Goal: Transaction & Acquisition: Download file/media

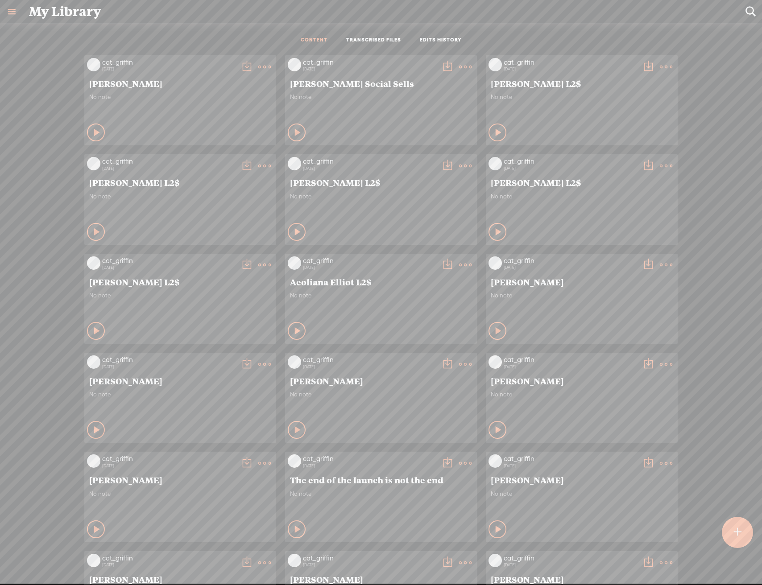
click at [660, 359] on t at bounding box center [666, 364] width 12 height 12
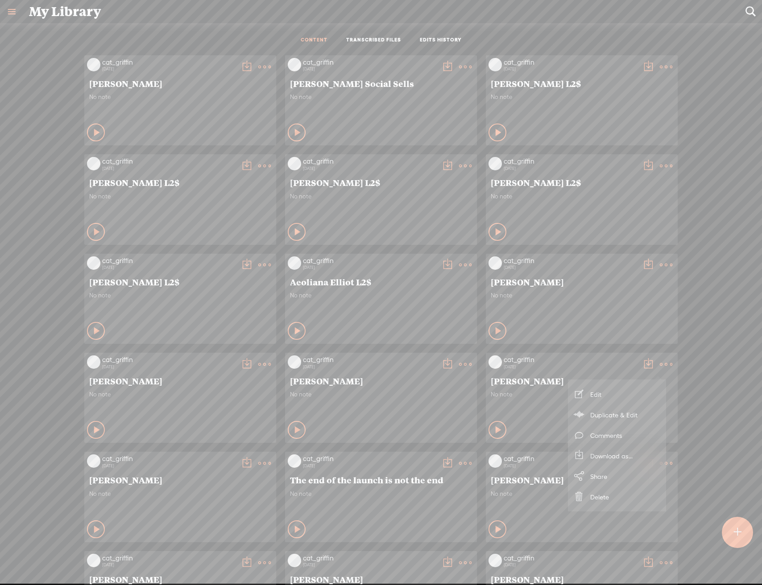
click at [627, 454] on link "Download as..." at bounding box center [616, 455] width 89 height 21
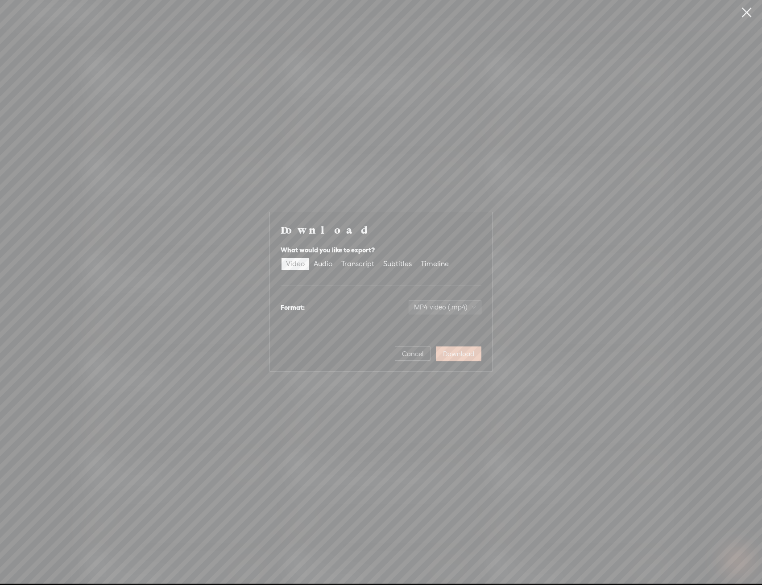
click at [461, 353] on span "Download" at bounding box center [458, 354] width 31 height 9
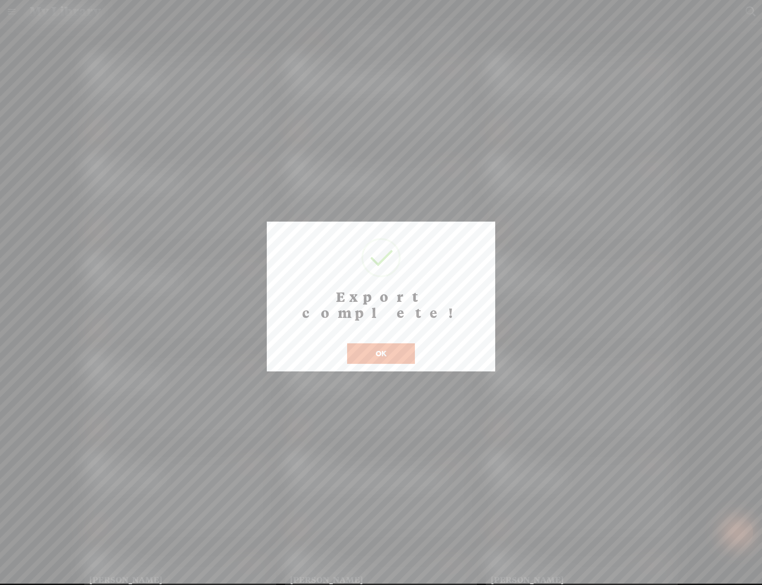
click at [373, 343] on button "OK" at bounding box center [381, 353] width 68 height 21
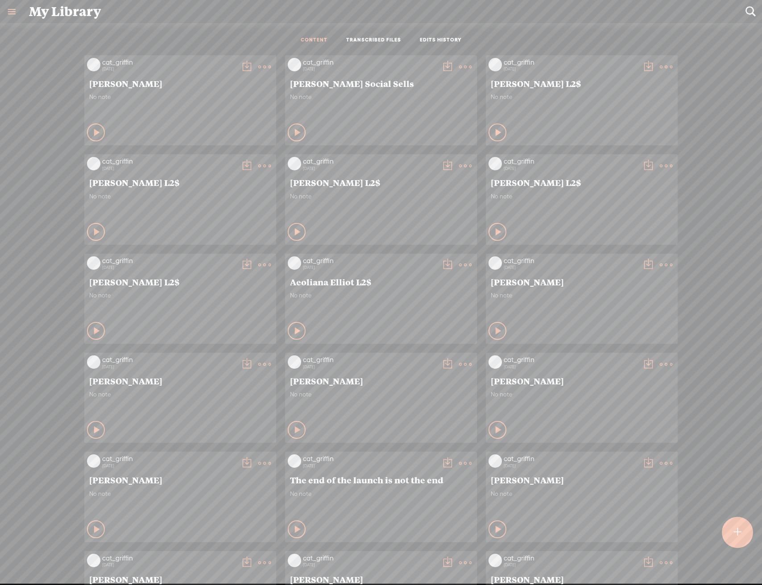
click at [660, 363] on t at bounding box center [666, 364] width 12 height 12
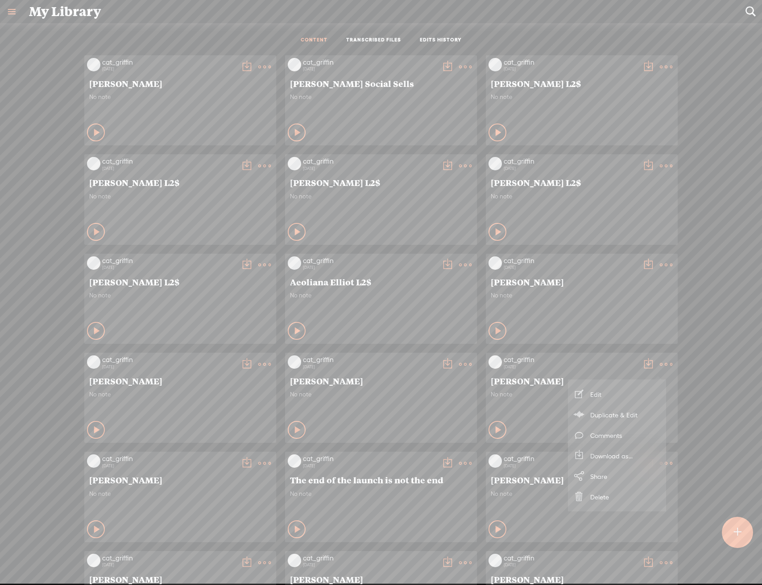
click at [626, 455] on link "Download as..." at bounding box center [616, 455] width 89 height 21
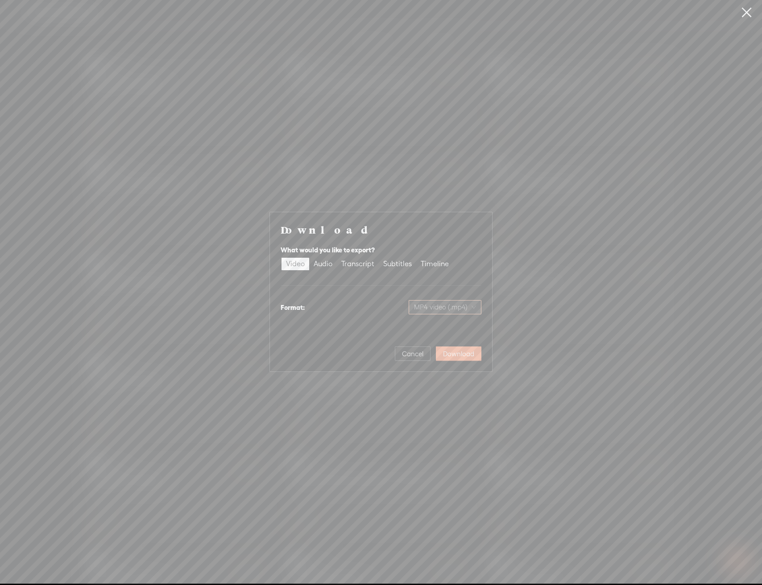
click at [477, 312] on div "MP4 video (.mp4)" at bounding box center [444, 307] width 73 height 14
click at [464, 325] on div "MP4 video (.mp4)" at bounding box center [445, 326] width 57 height 9
click at [470, 355] on span "Download" at bounding box center [458, 354] width 31 height 9
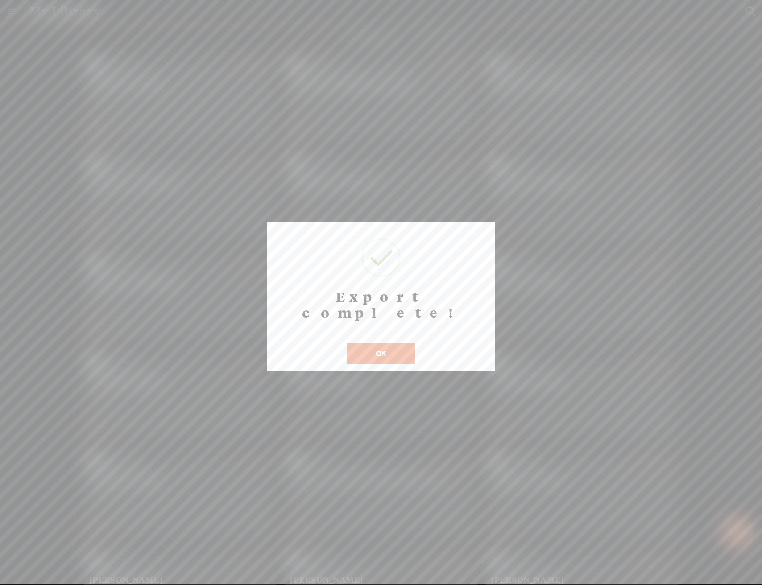
click at [395, 343] on button "OK" at bounding box center [381, 353] width 68 height 21
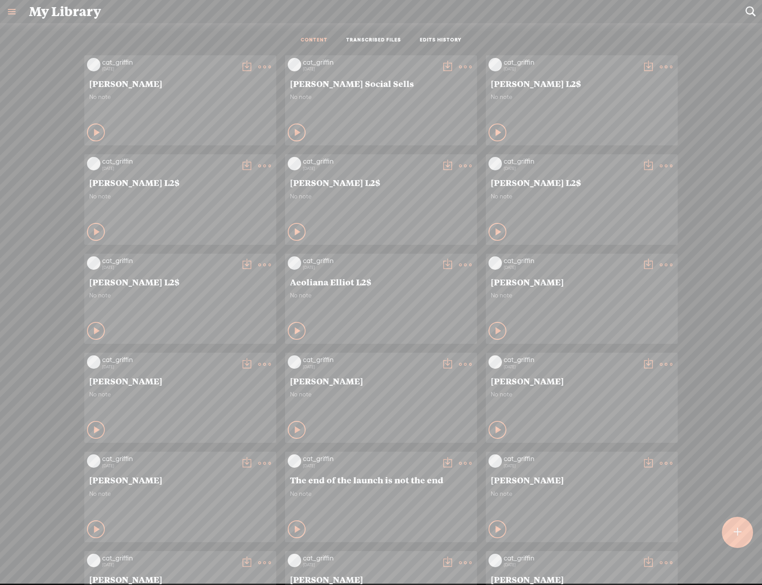
click at [258, 67] on t at bounding box center [264, 67] width 12 height 12
click at [231, 159] on link "Download as..." at bounding box center [215, 158] width 89 height 21
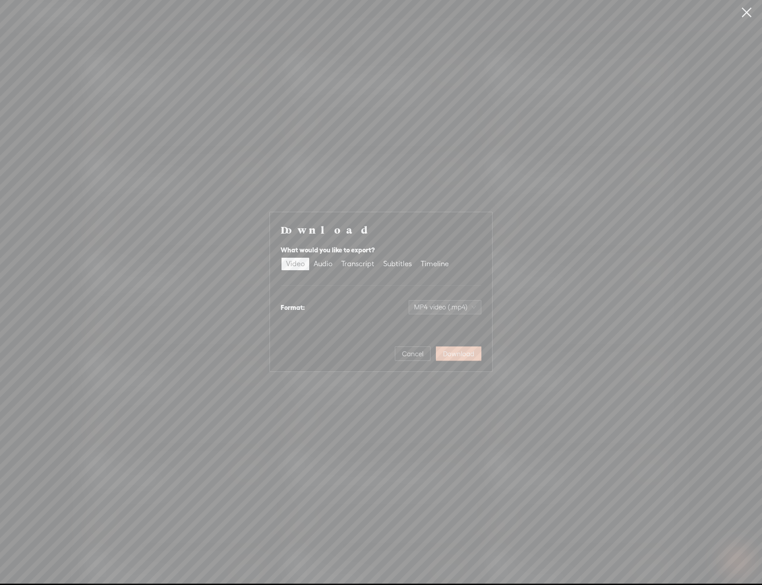
click at [458, 354] on span "Download" at bounding box center [458, 354] width 31 height 9
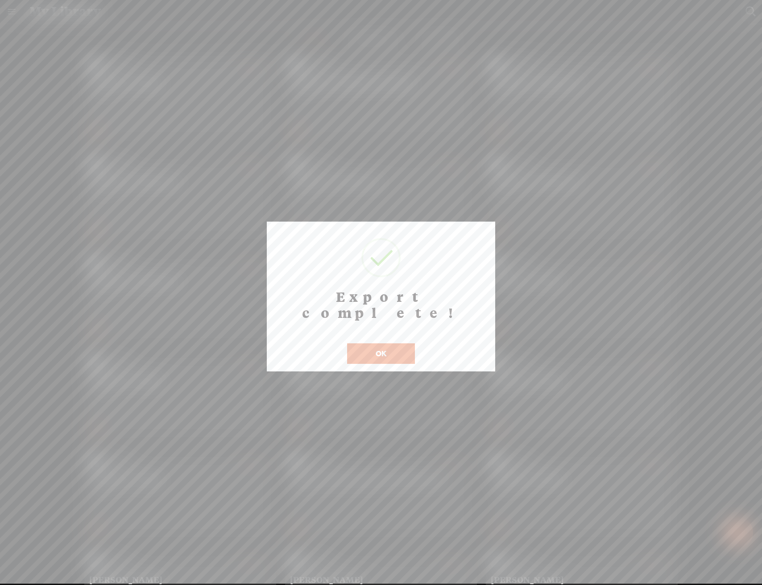
click at [375, 332] on div "OK" at bounding box center [381, 348] width 72 height 32
click at [383, 343] on button "OK" at bounding box center [381, 353] width 68 height 21
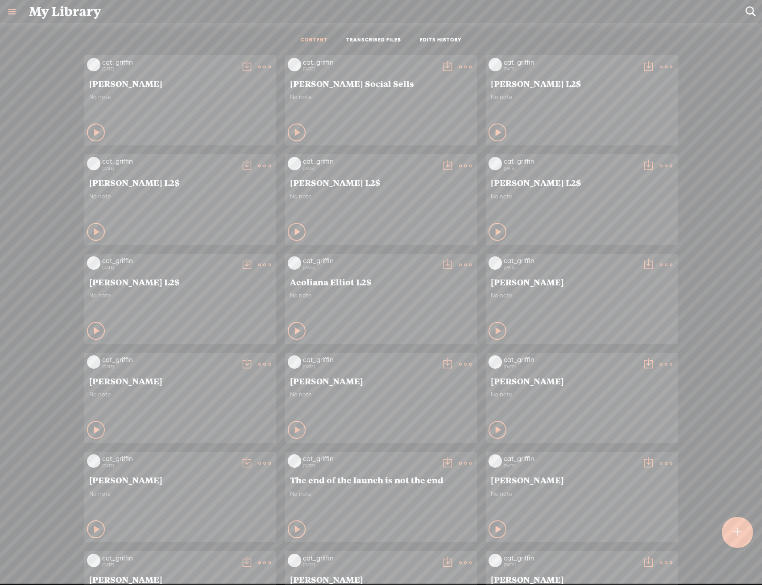
click at [262, 364] on icon at bounding box center [265, 364] width 18 height 18
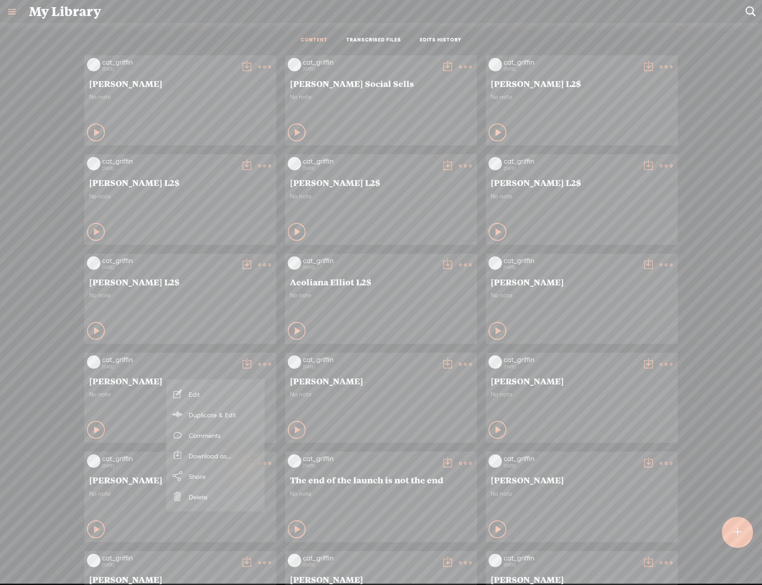
click at [228, 454] on link "Download as..." at bounding box center [215, 455] width 89 height 21
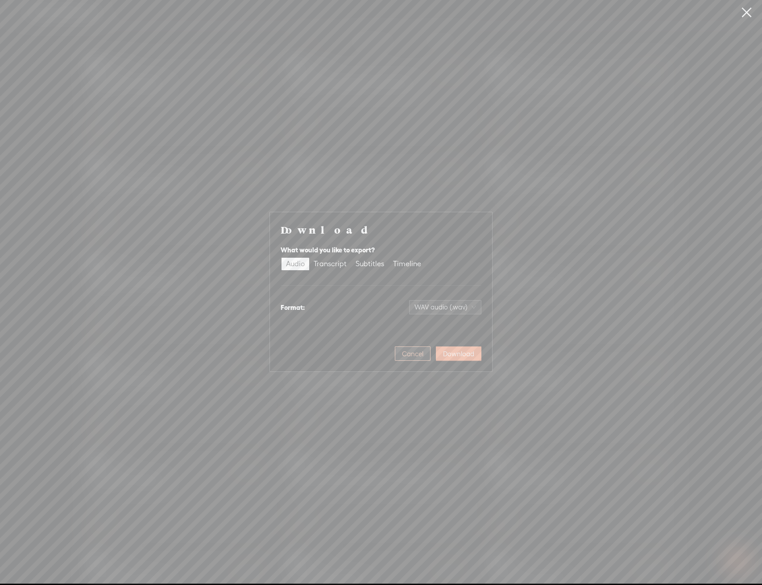
click at [420, 354] on span "Cancel" at bounding box center [412, 354] width 21 height 9
